Goal: Check status: Check status

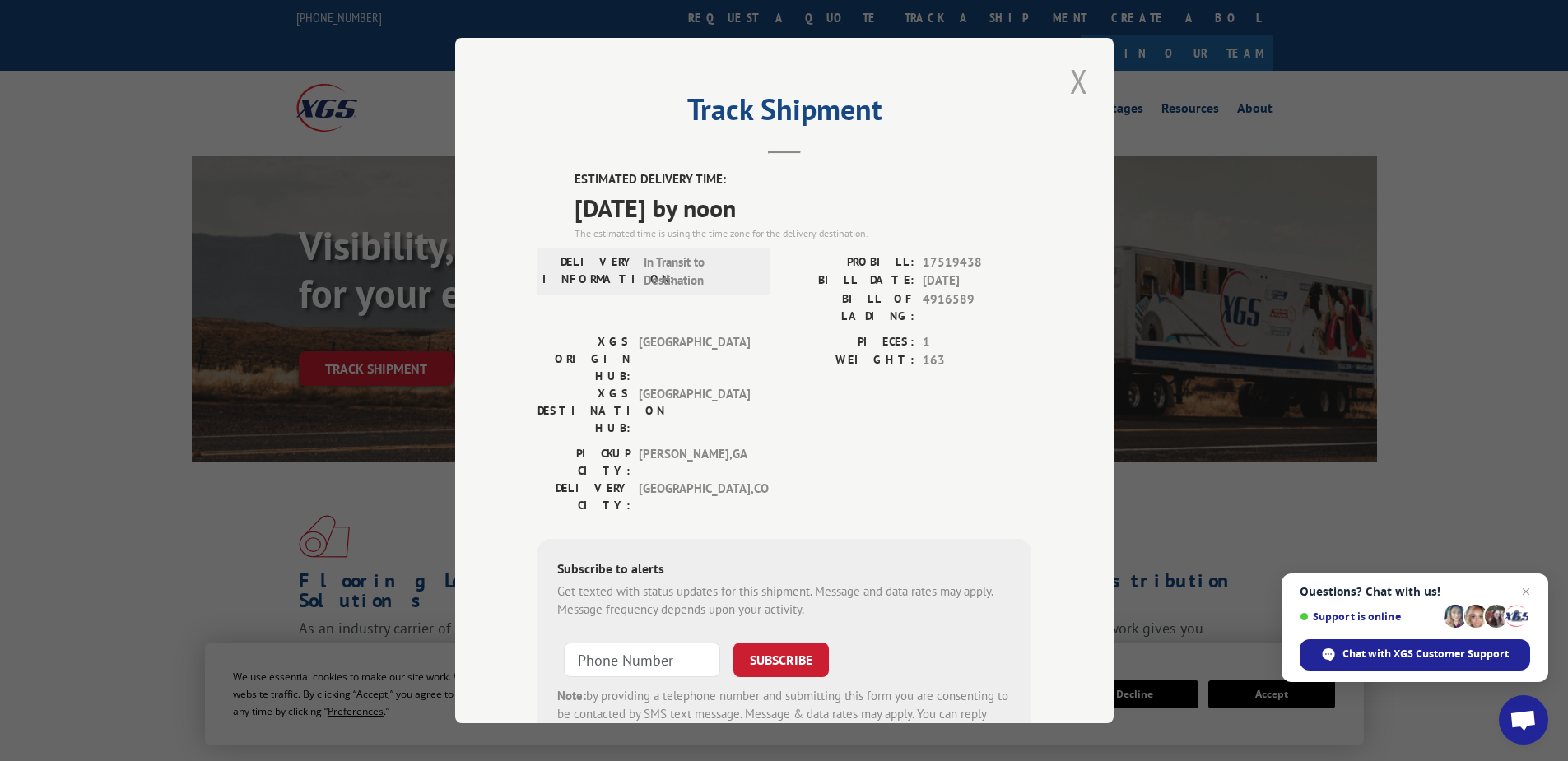
click at [1081, 82] on button "Close modal" at bounding box center [1079, 81] width 28 height 46
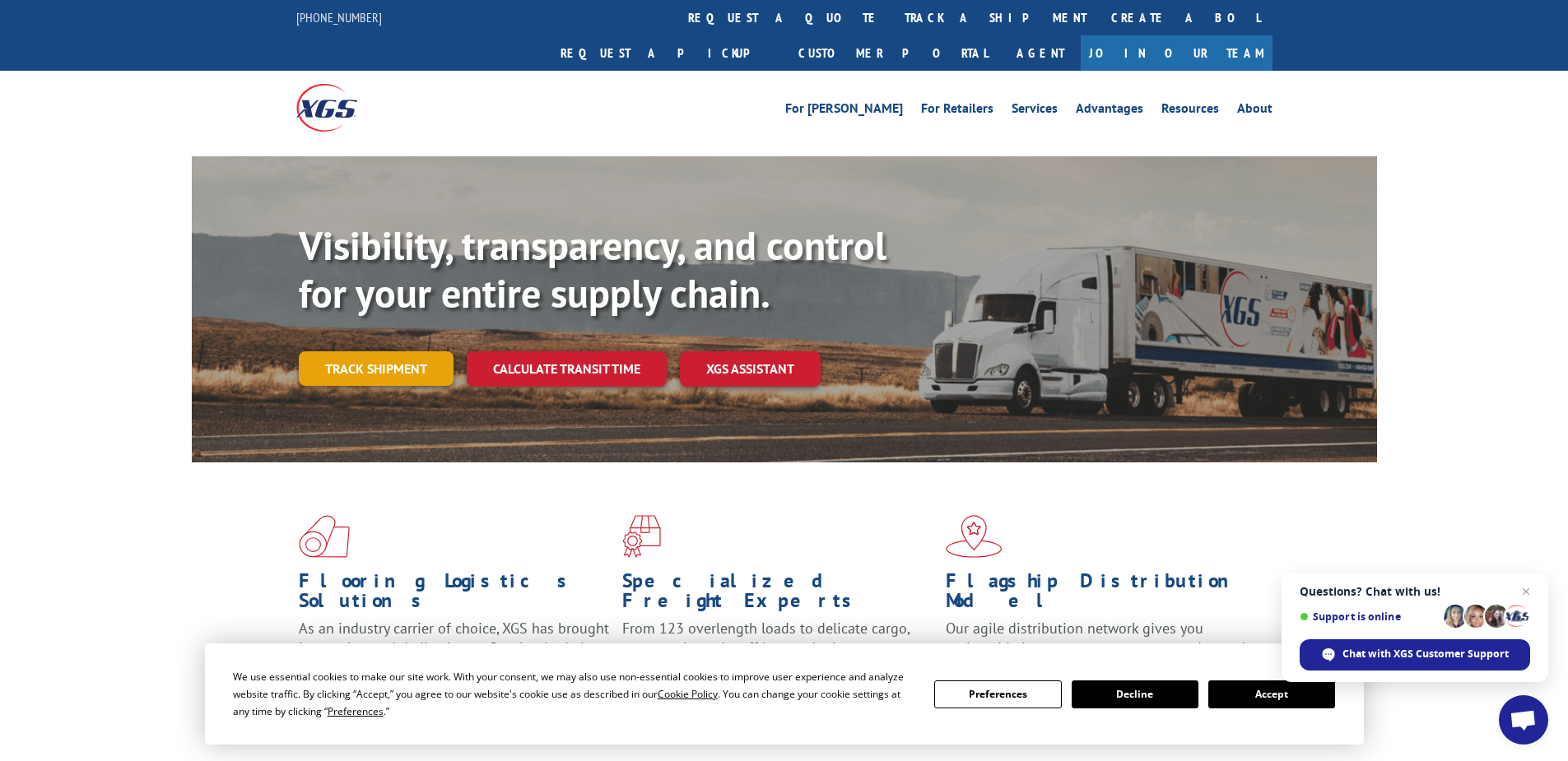
click at [386, 352] on link "Track shipment" at bounding box center [376, 369] width 154 height 35
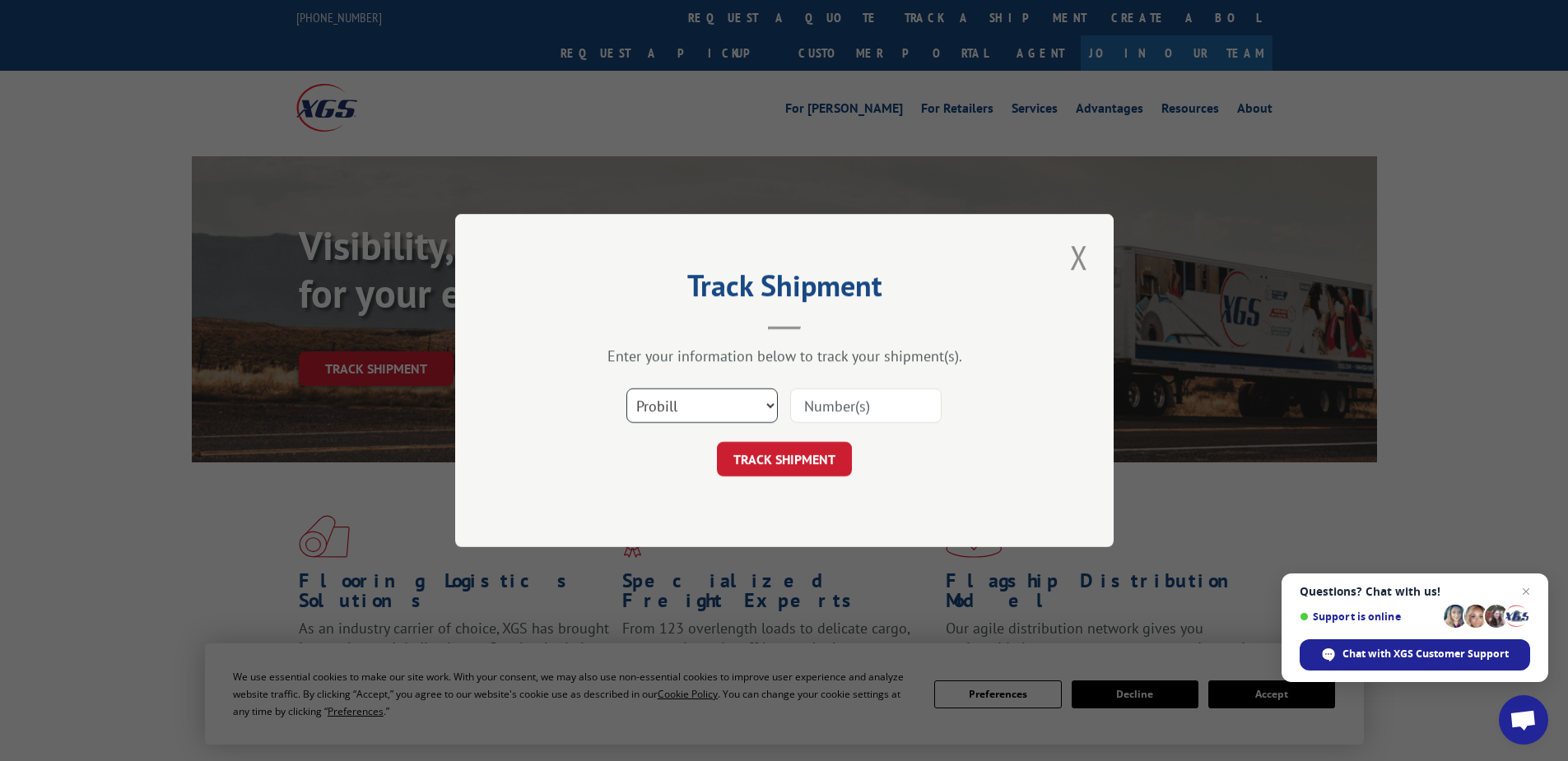
click at [704, 406] on select "Select category... Probill BOL PO" at bounding box center [703, 406] width 152 height 35
select select "po"
click at [627, 388] on select "Select category... Probill BOL PO" at bounding box center [703, 406] width 152 height 35
click at [859, 407] on input at bounding box center [866, 406] width 152 height 35
paste input "16538850"
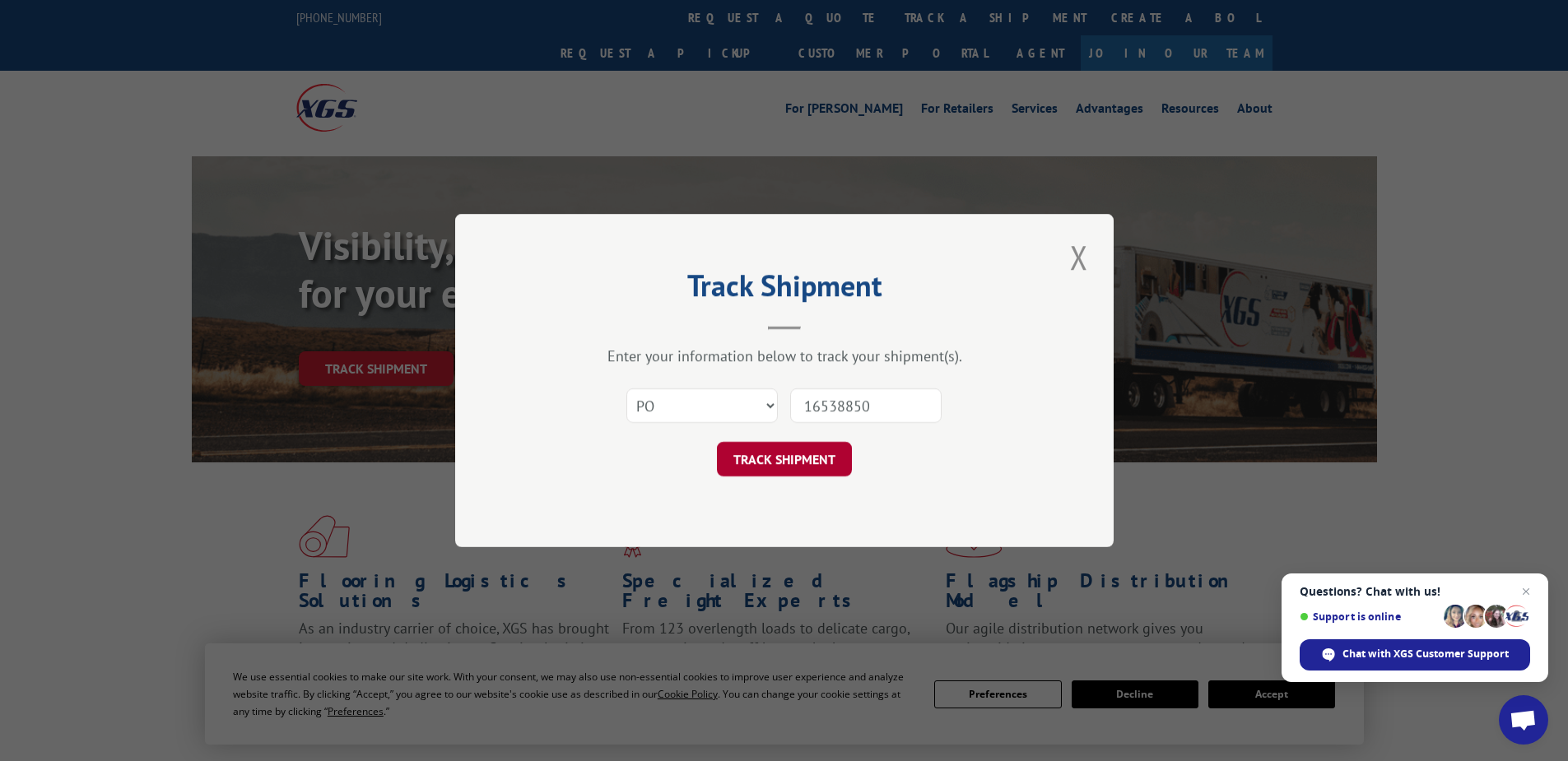
type input "16538850"
click at [784, 455] on button "TRACK SHIPMENT" at bounding box center [785, 460] width 135 height 35
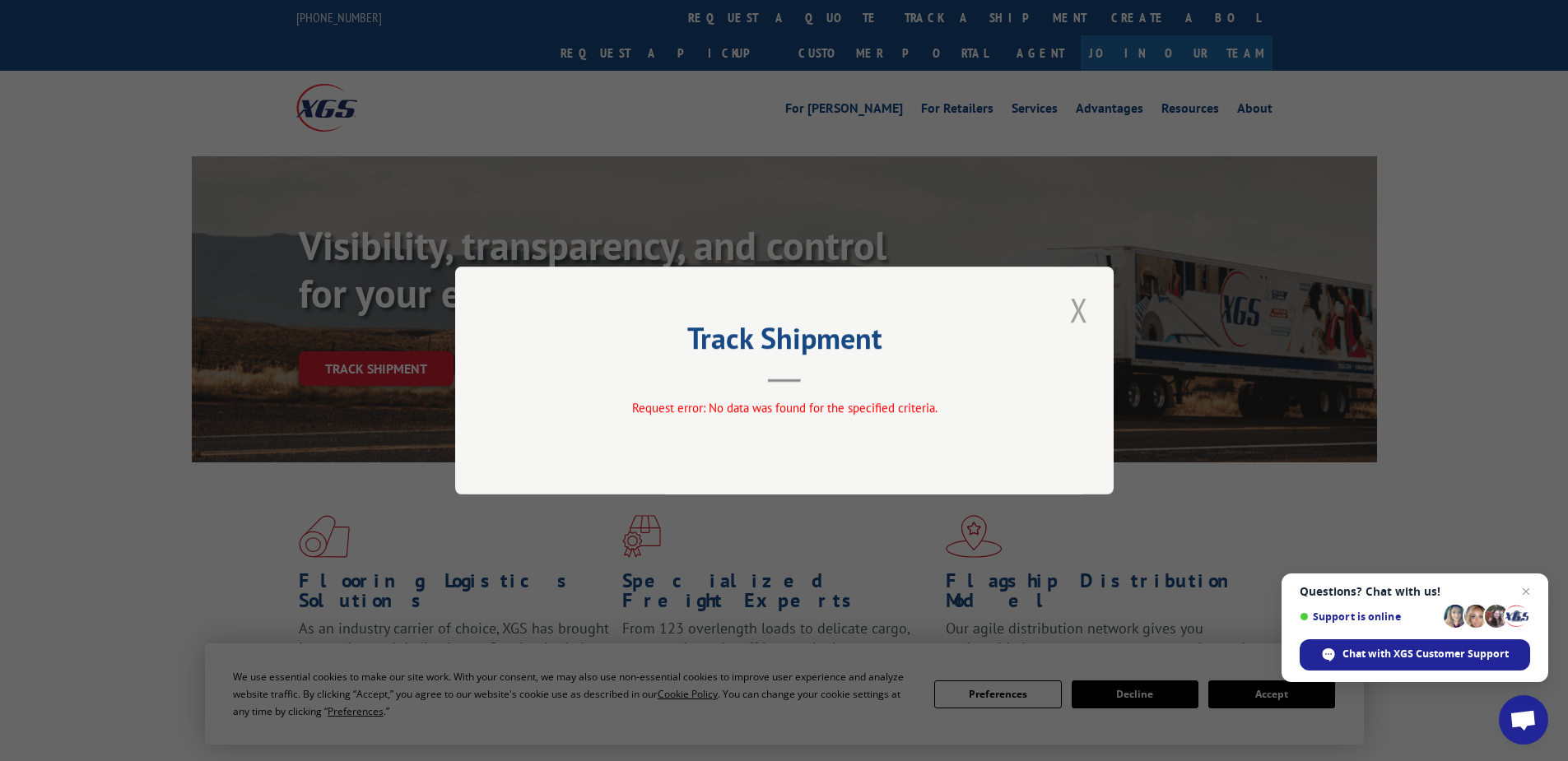
click at [1084, 311] on button "Close modal" at bounding box center [1079, 310] width 28 height 46
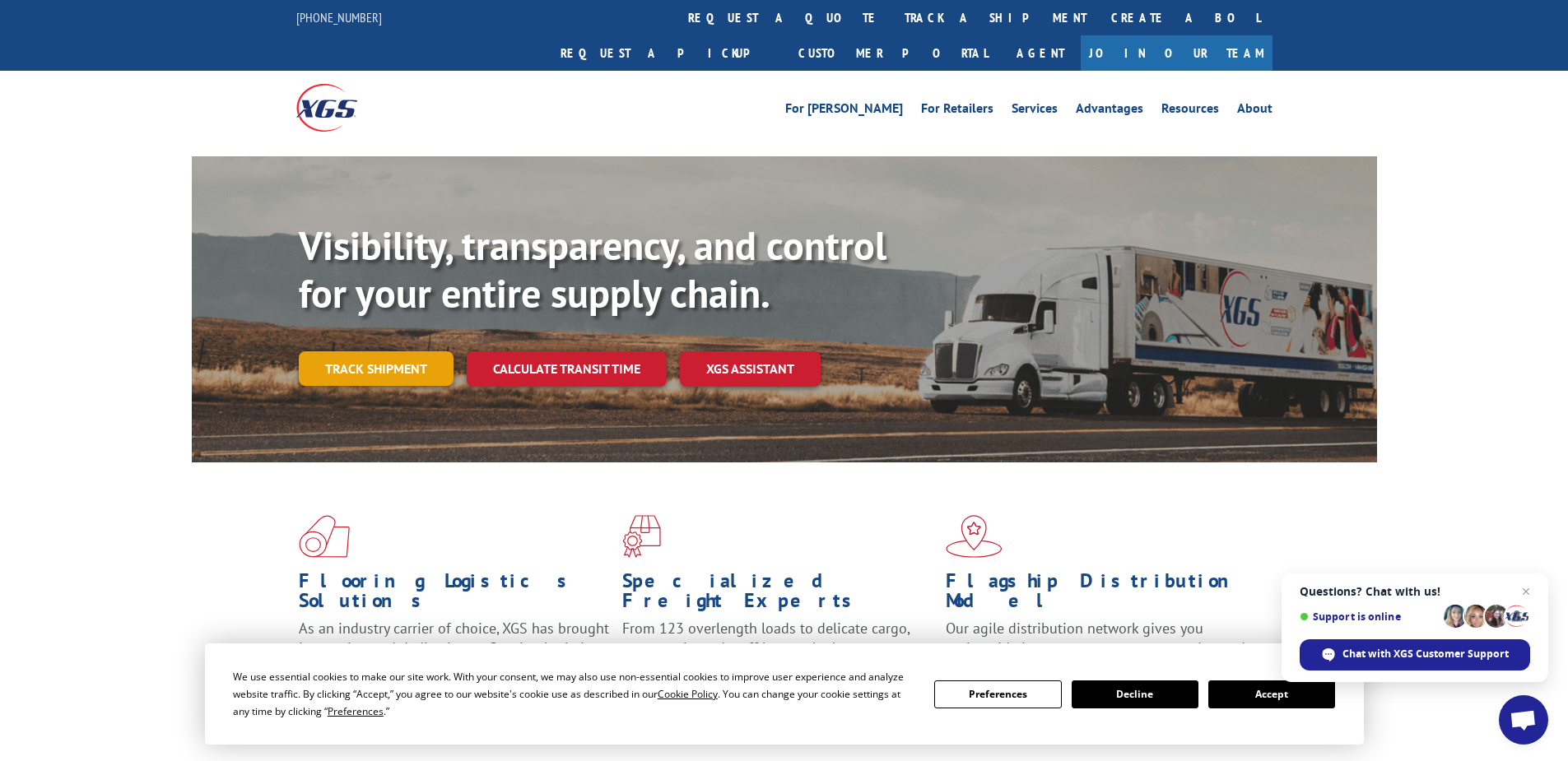
click at [368, 352] on link "Track shipment" at bounding box center [376, 369] width 154 height 35
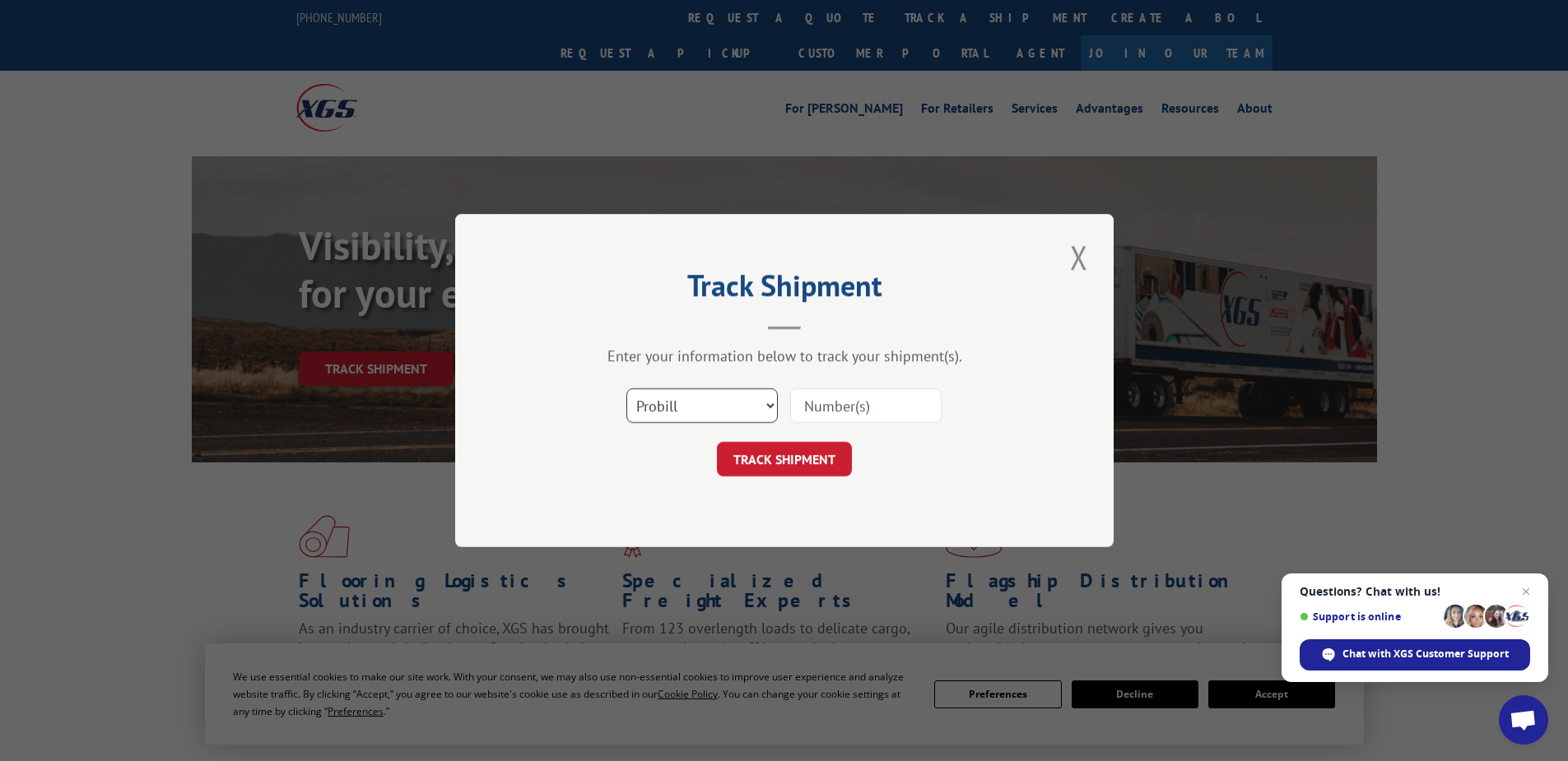
drag, startPoint x: 652, startPoint y: 410, endPoint x: 652, endPoint y: 426, distance: 16.0
click at [652, 410] on select "Select category... Probill BOL PO" at bounding box center [703, 406] width 152 height 35
select select "po"
click at [627, 388] on select "Select category... Probill BOL PO" at bounding box center [703, 406] width 152 height 35
click at [799, 403] on input at bounding box center [866, 406] width 152 height 35
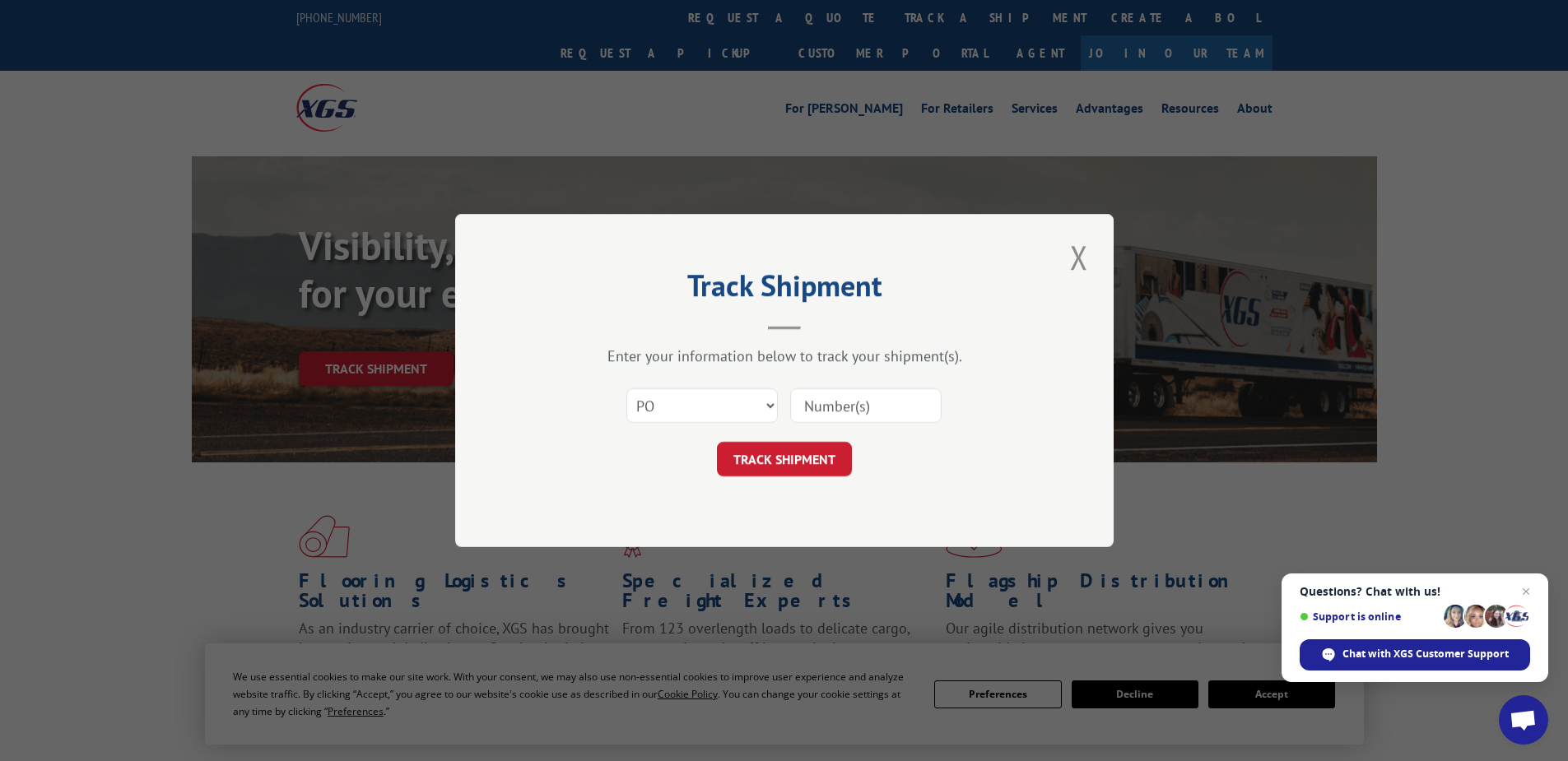
paste input "05534666"
type input "05534666"
click at [779, 456] on button "TRACK SHIPMENT" at bounding box center [785, 460] width 135 height 35
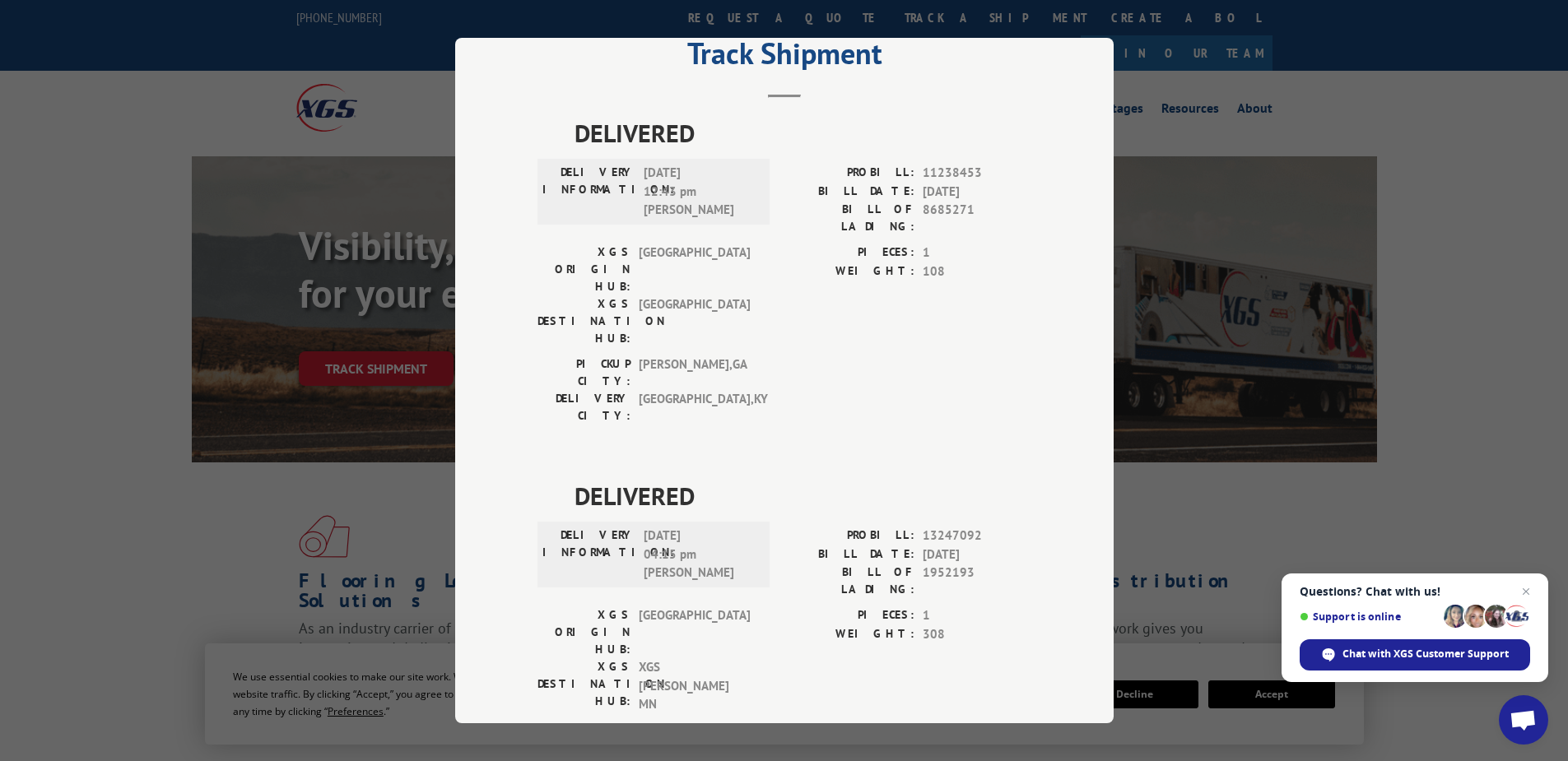
scroll to position [493, 0]
